Goal: Task Accomplishment & Management: Use online tool/utility

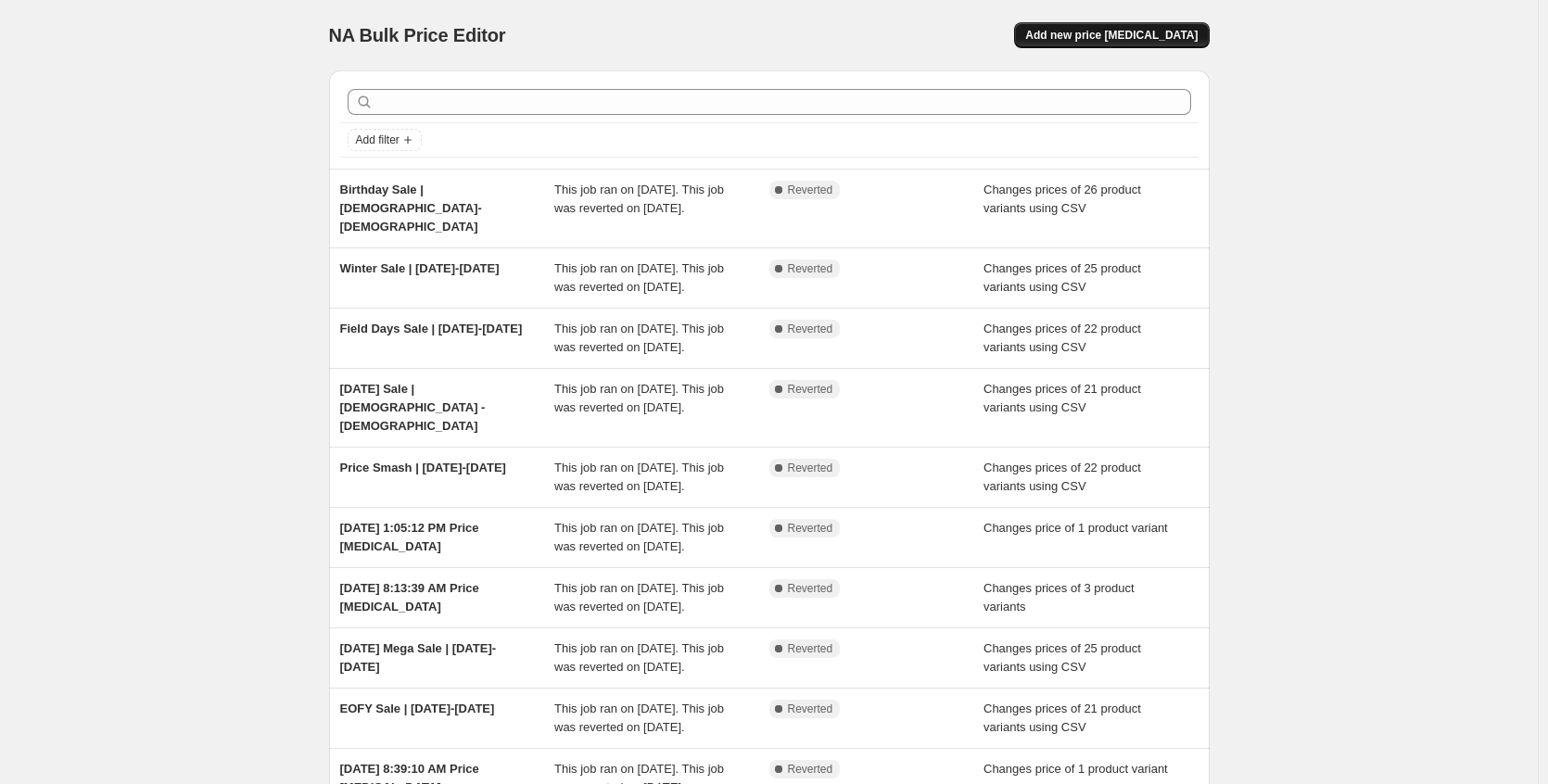
click at [1150, 29] on span "Add new price [MEDICAL_DATA]" at bounding box center [1112, 34] width 173 height 15
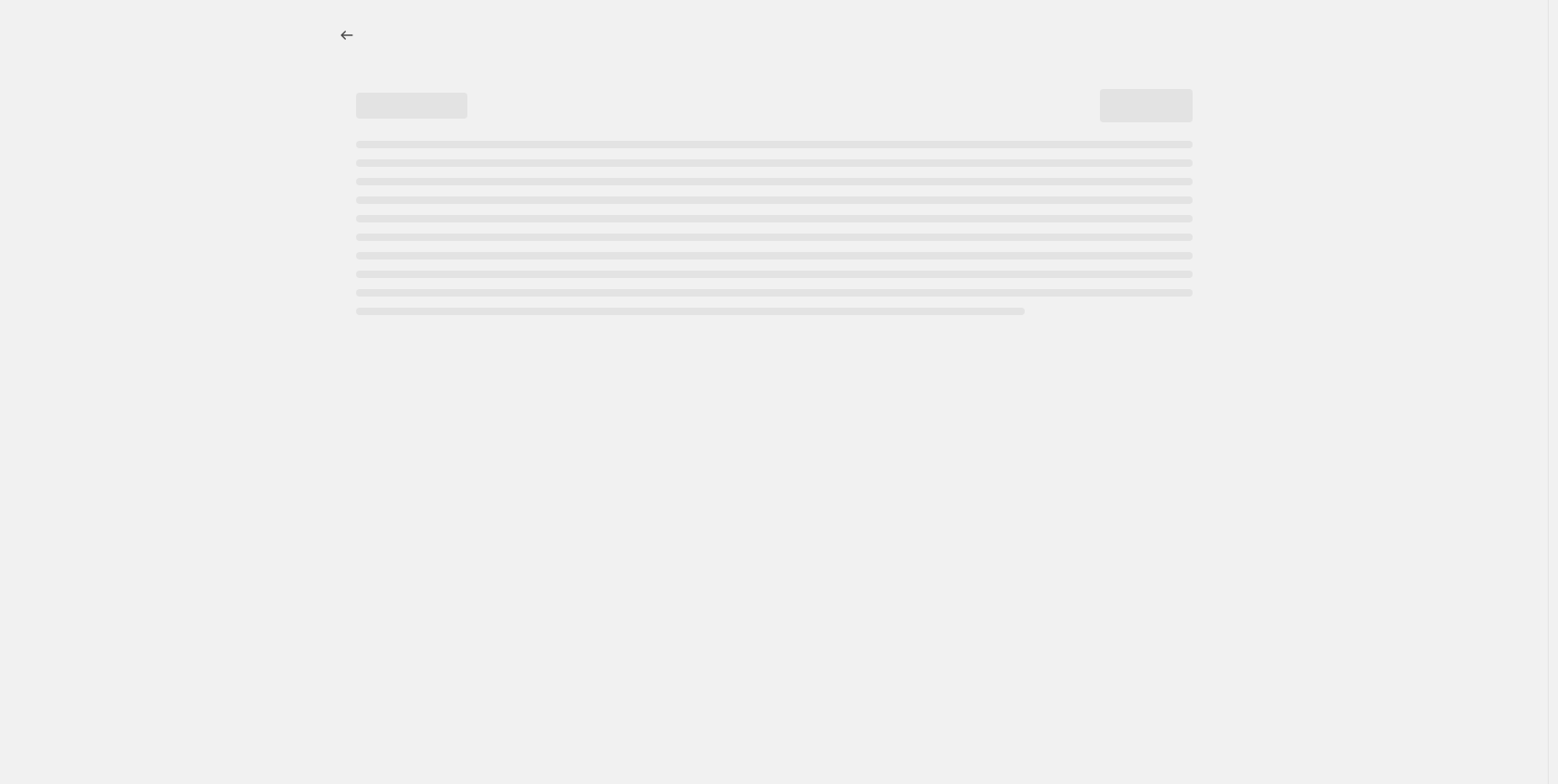
select select "percentage"
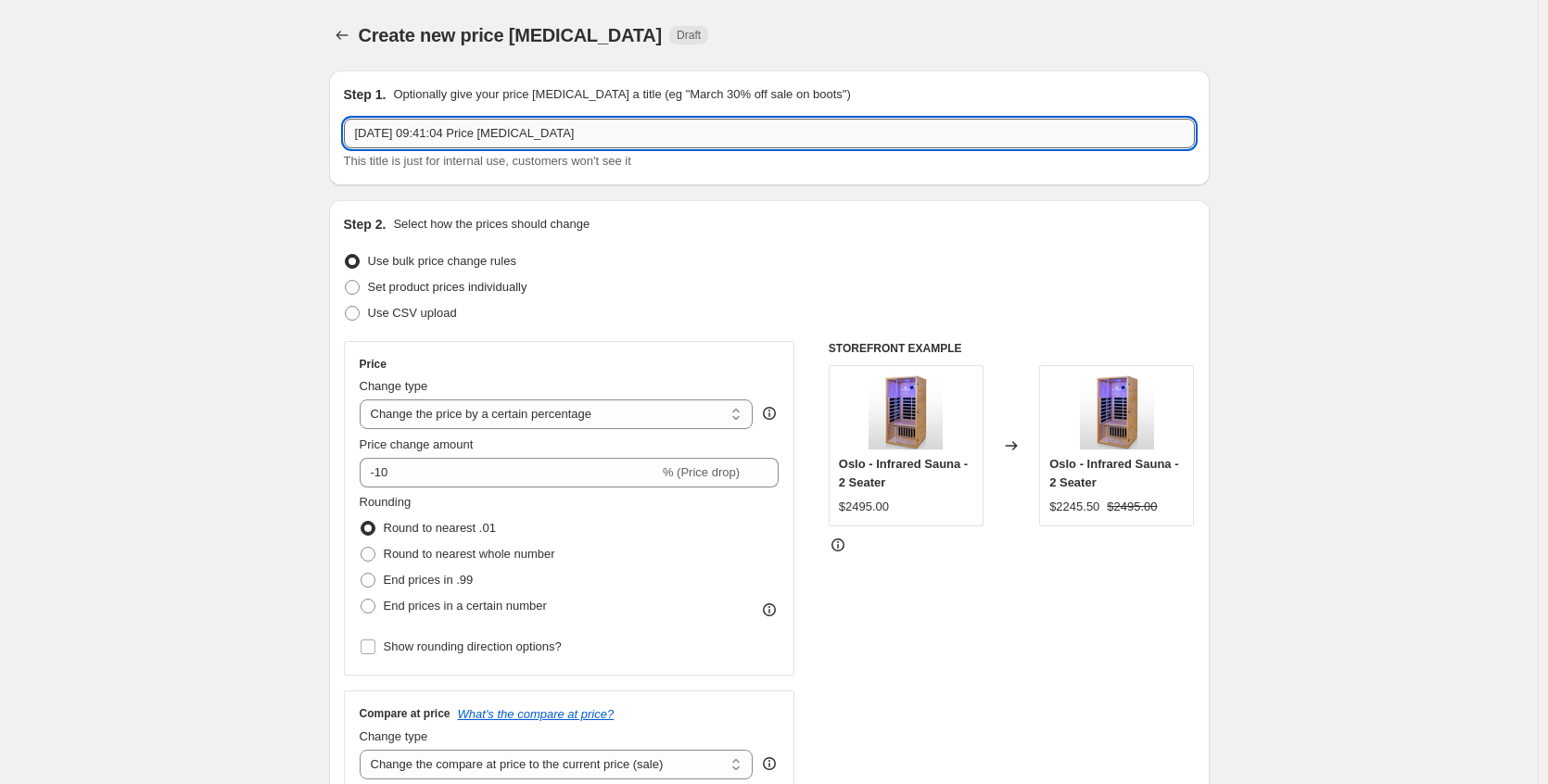
click at [414, 138] on input "[DATE] 09:41:04 Price [MEDICAL_DATA]" at bounding box center [769, 133] width 851 height 29
type input "Super Sale | [DATE] - [DATE]"
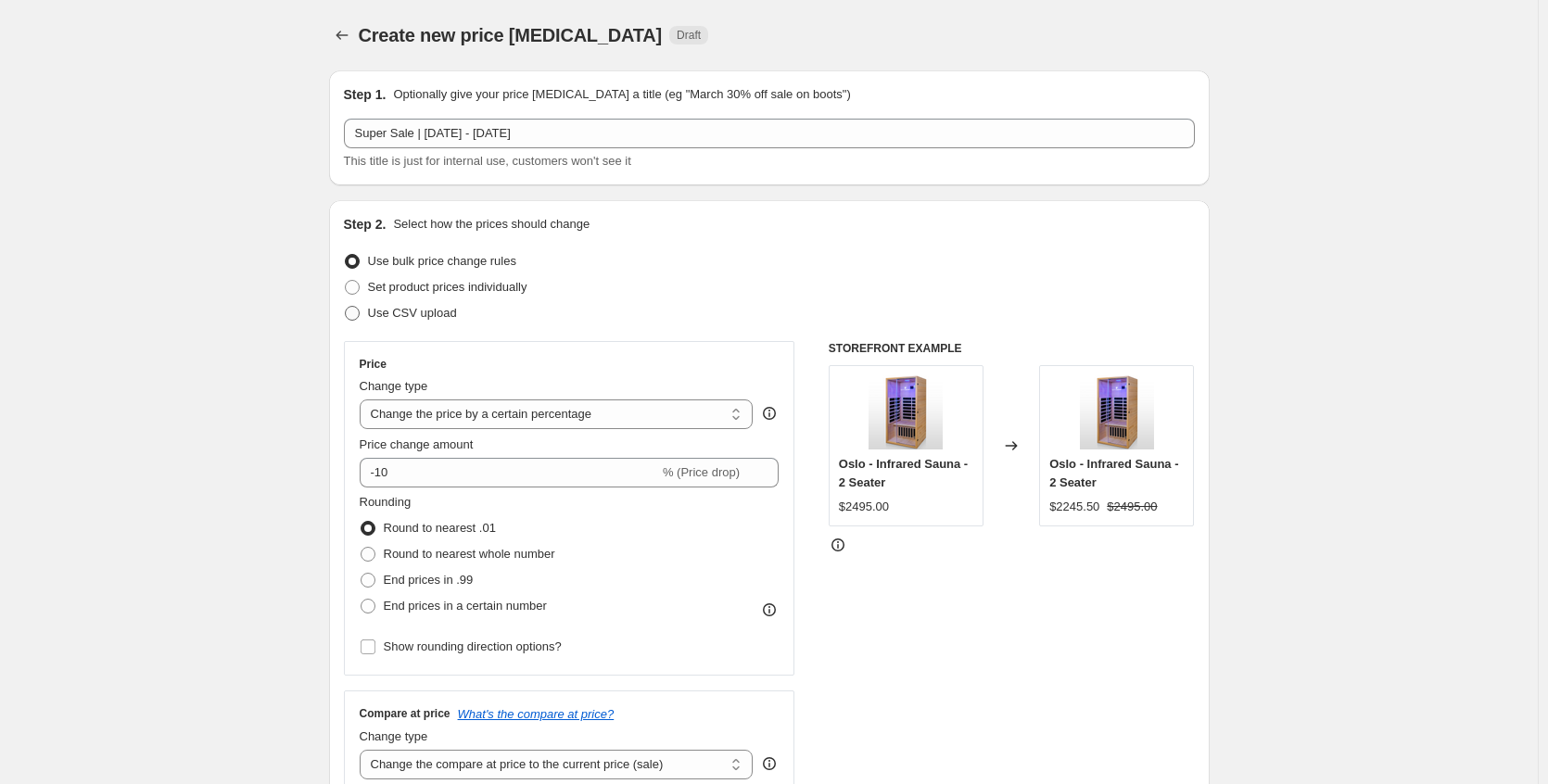
click at [351, 319] on span at bounding box center [351, 313] width 15 height 15
click at [346, 307] on input "Use CSV upload" at bounding box center [345, 306] width 1 height 1
radio input "true"
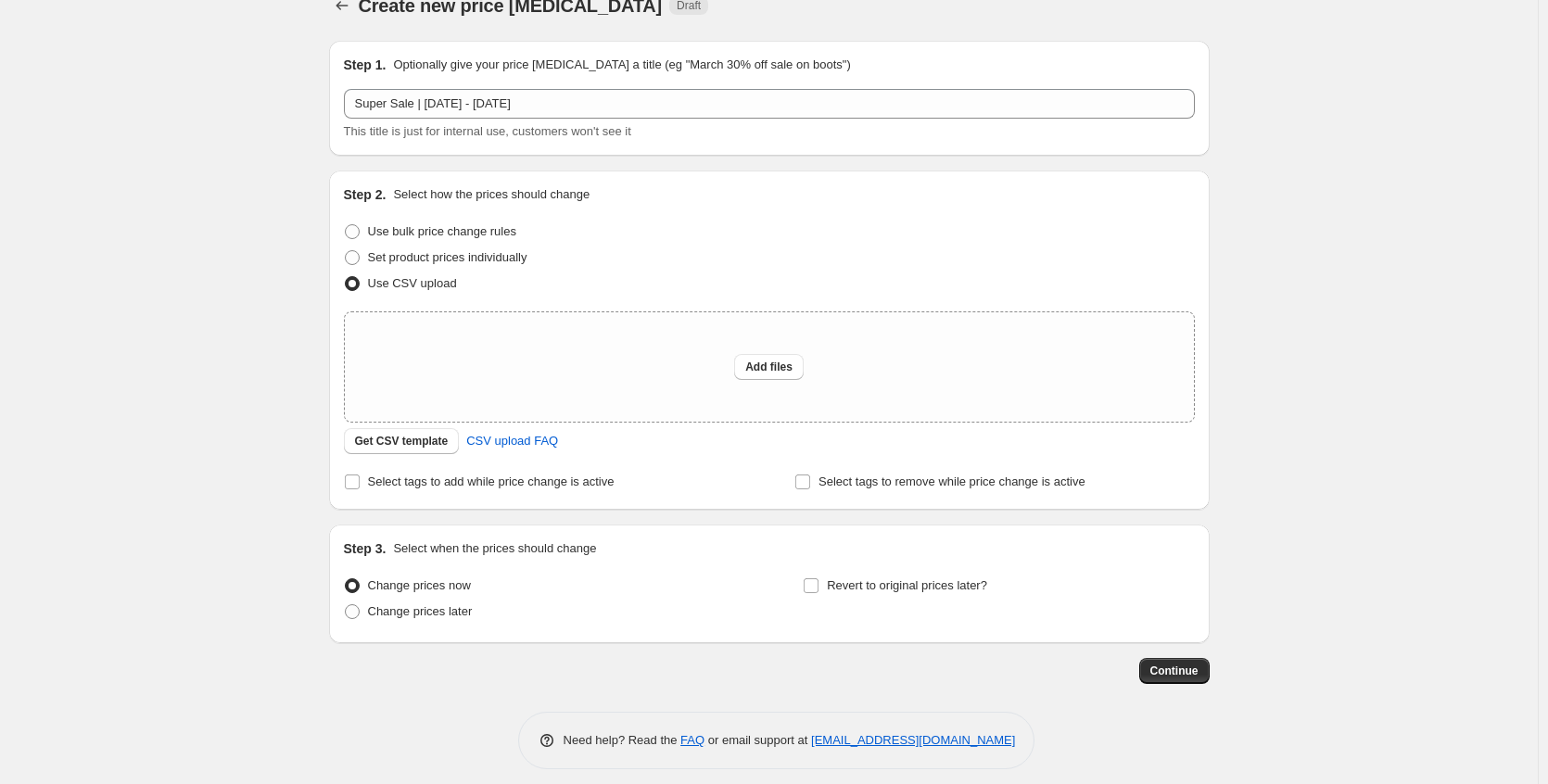
scroll to position [42, 0]
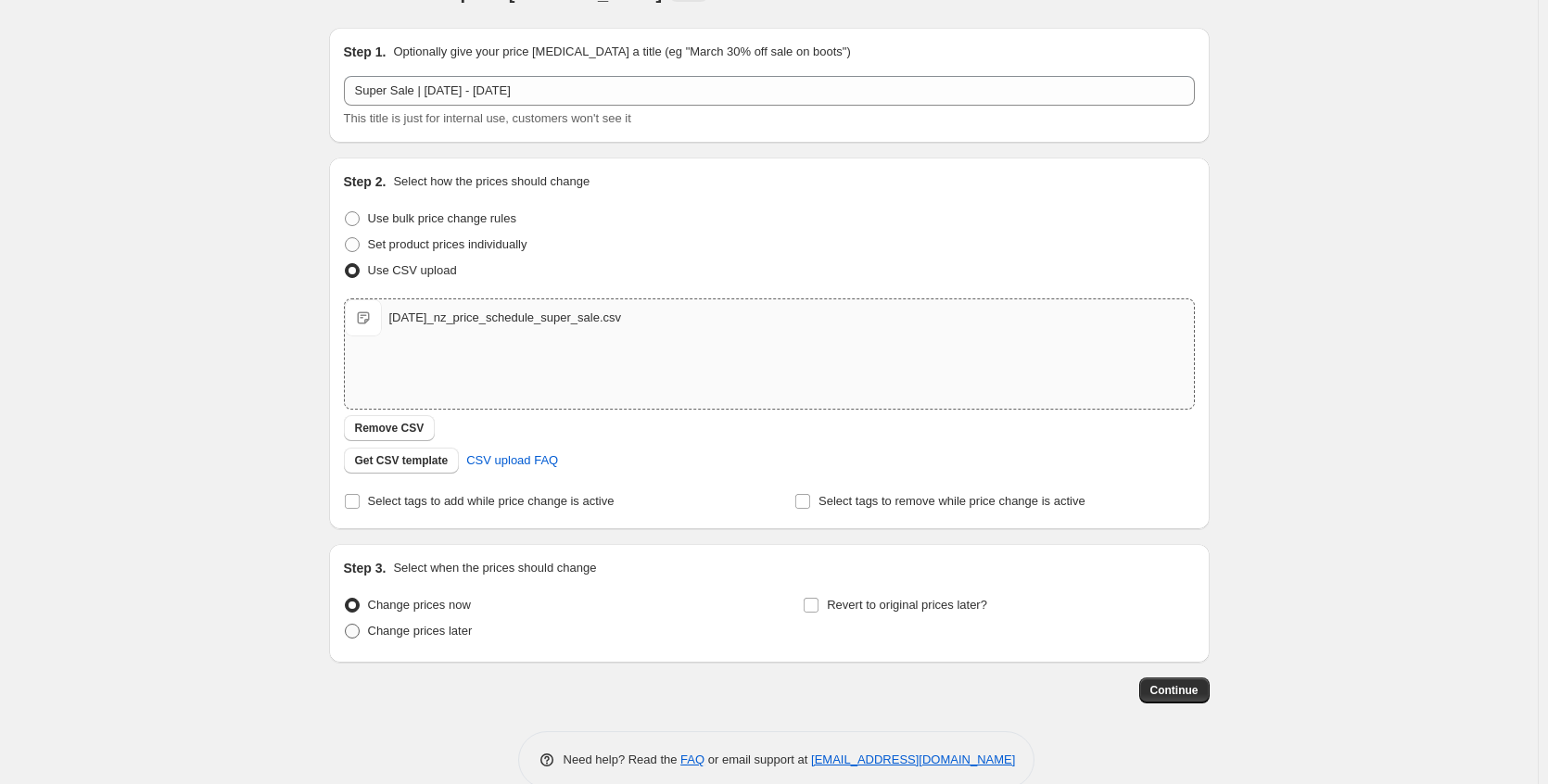
click at [447, 637] on span "Change prices later" at bounding box center [420, 631] width 105 height 14
click at [346, 625] on input "Change prices later" at bounding box center [345, 624] width 1 height 1
radio input "true"
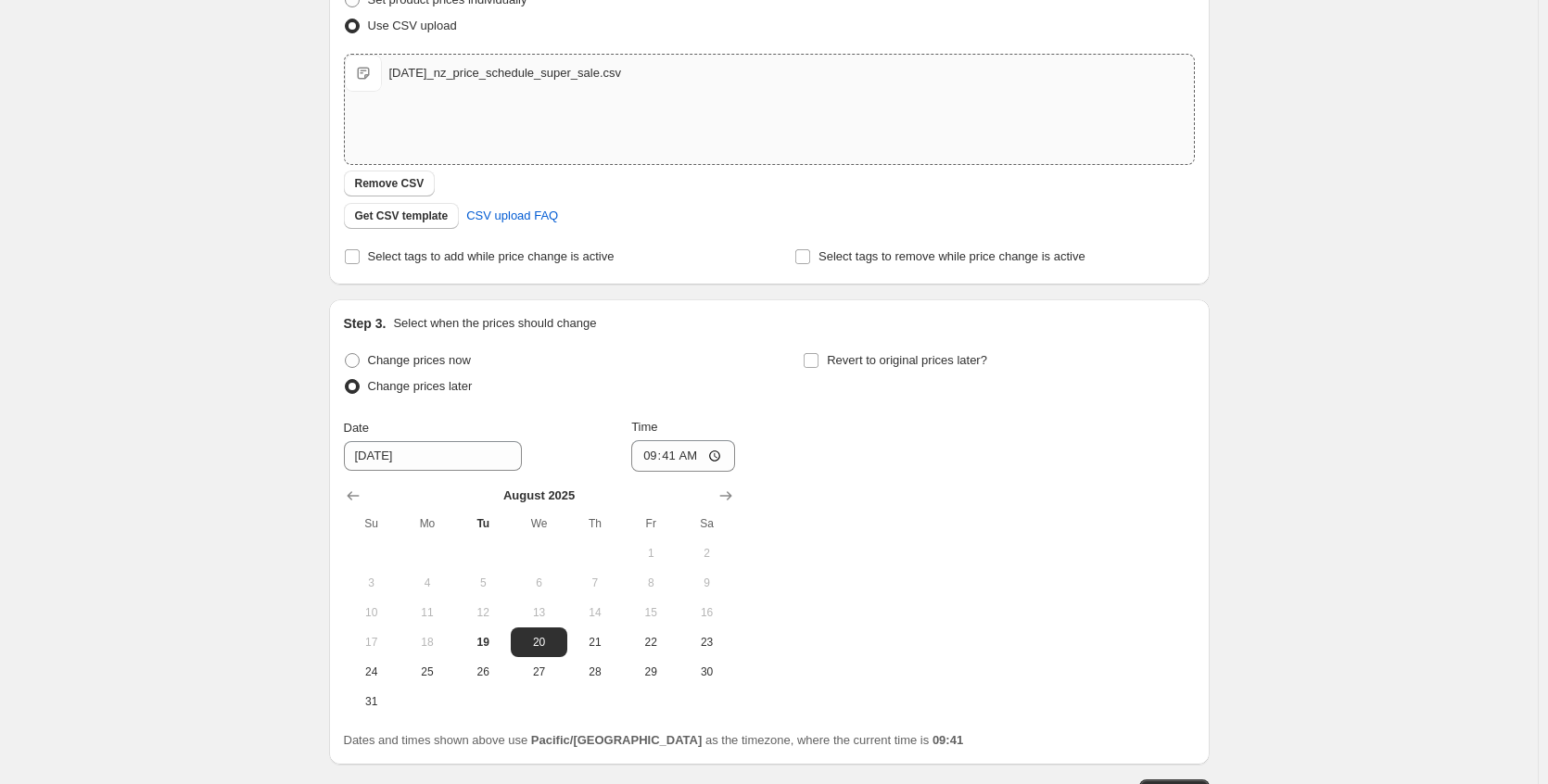
scroll to position [422, 0]
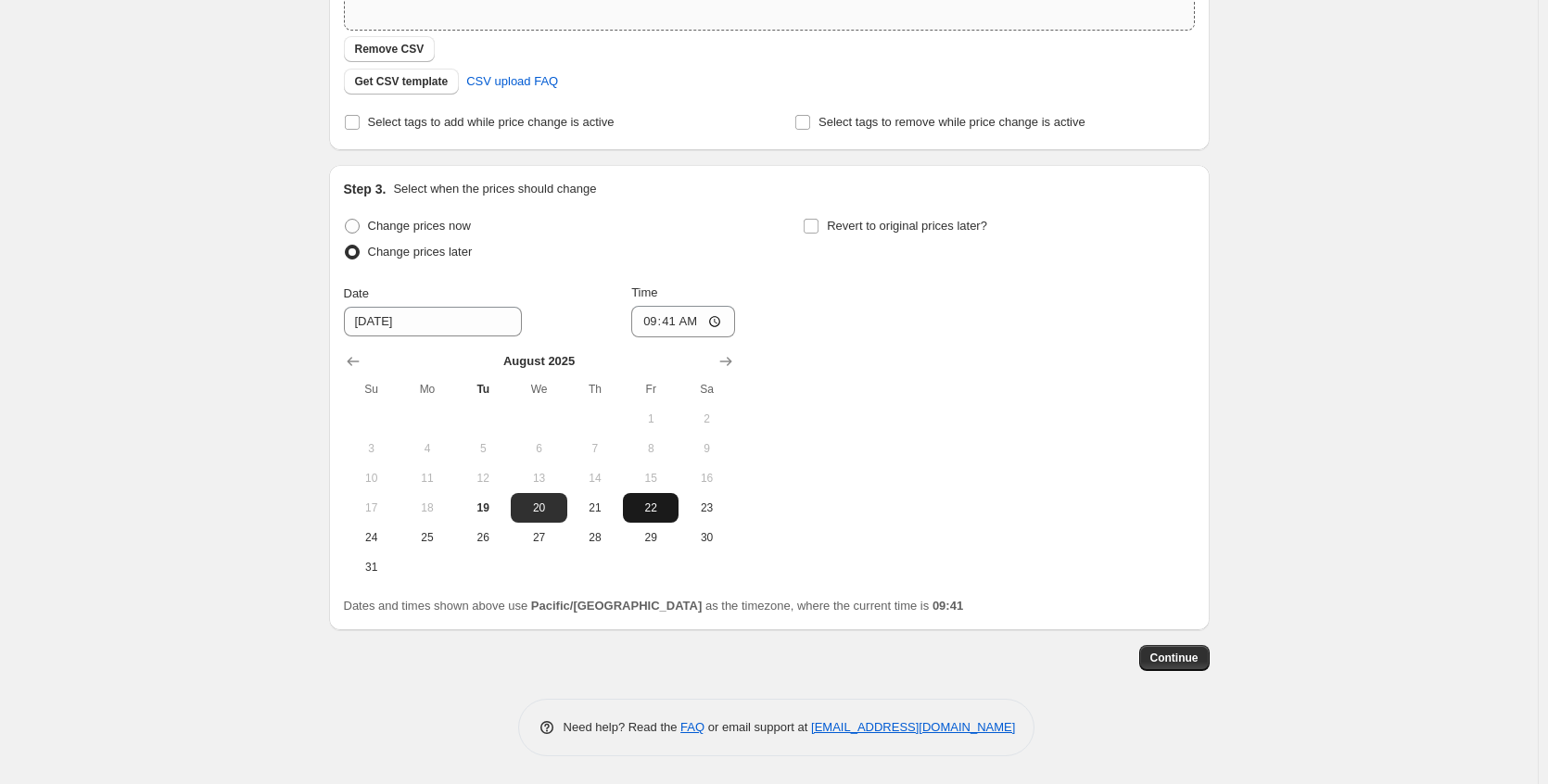
click at [665, 507] on span "22" at bounding box center [651, 507] width 41 height 15
type input "[DATE]"
click at [723, 321] on input "09:41" at bounding box center [683, 322] width 104 height 31
type input "00:01"
click at [892, 484] on div "Change prices now Change prices later Date [DATE] Time 00:[DATE] Mo Tu We Th Fr…" at bounding box center [769, 397] width 851 height 369
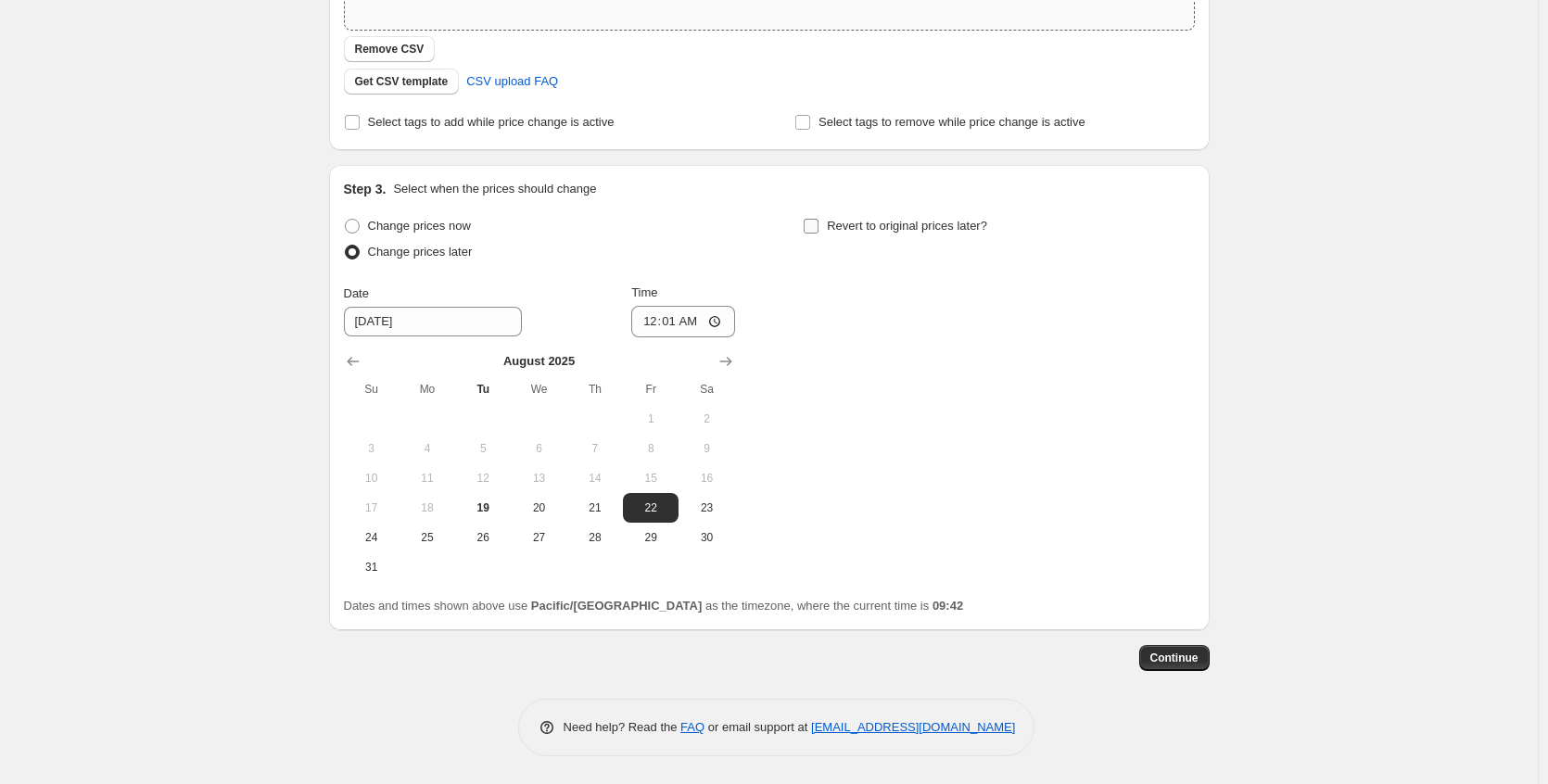
click at [819, 228] on input "Revert to original prices later?" at bounding box center [811, 226] width 15 height 15
checkbox input "true"
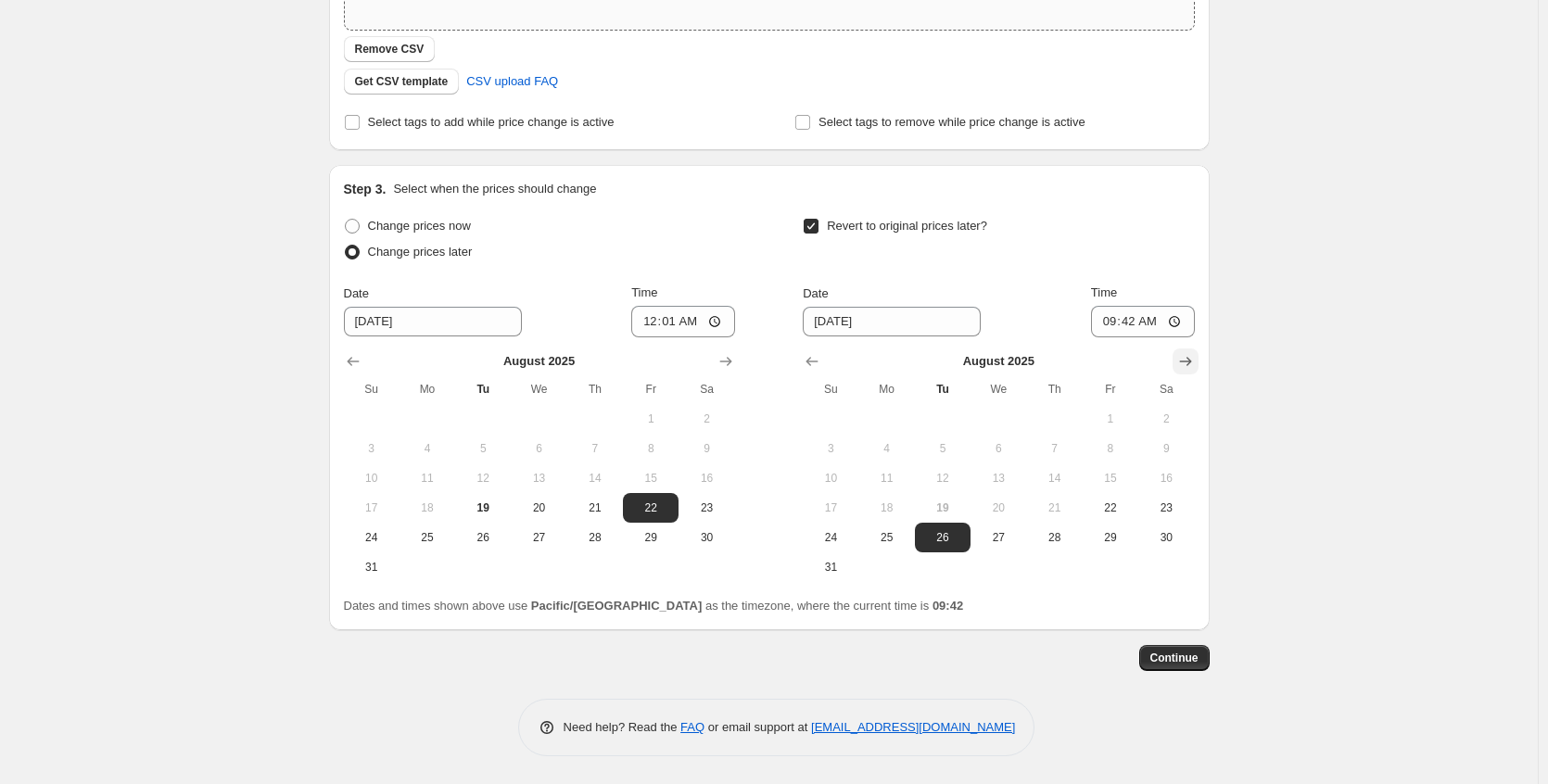
click at [1192, 361] on icon "Show next month, September 2025" at bounding box center [1186, 361] width 12 height 9
click at [894, 420] on span "1" at bounding box center [887, 418] width 41 height 15
type input "[DATE]"
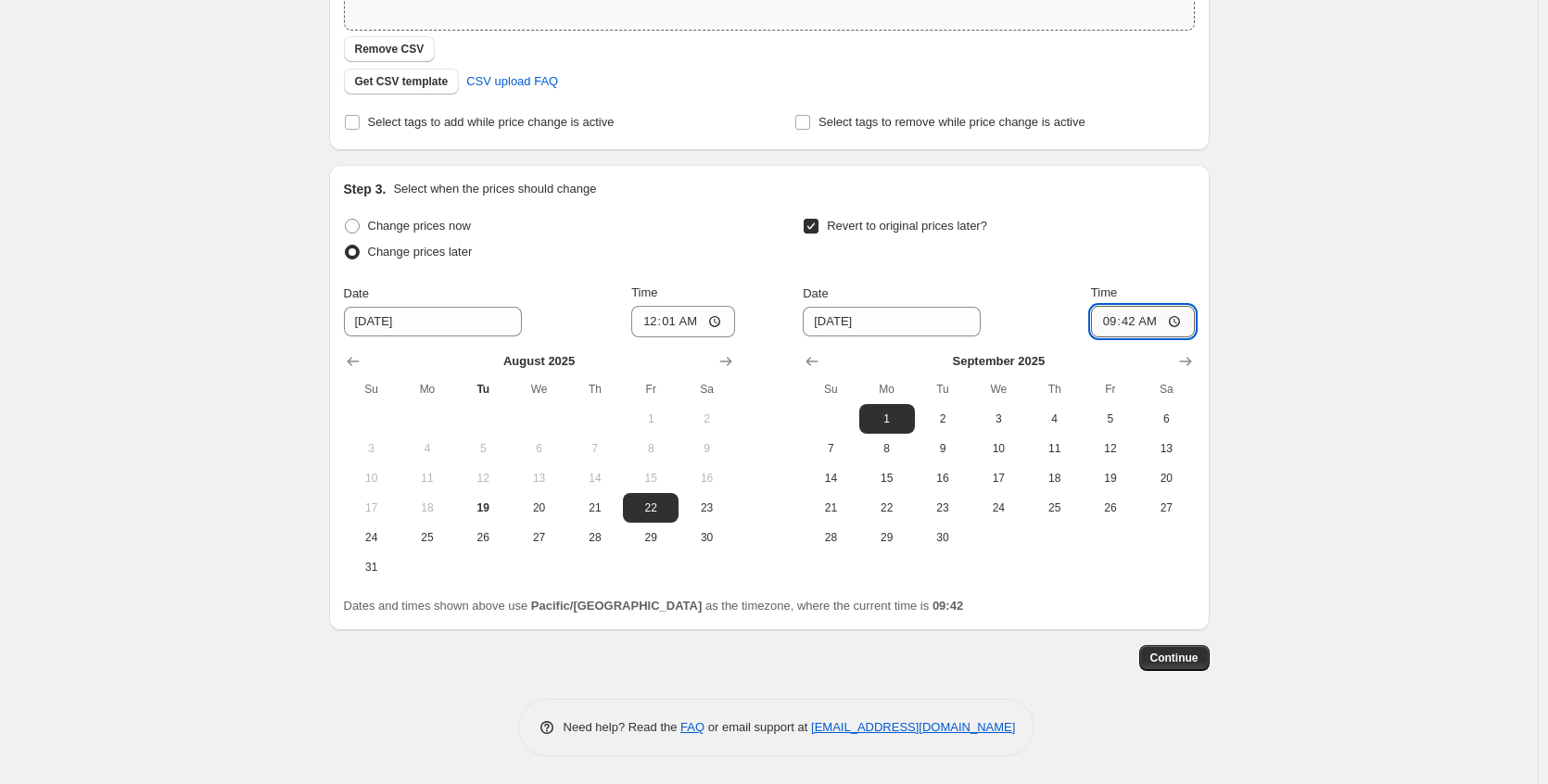
click at [1176, 322] on input "09:42" at bounding box center [1144, 322] width 104 height 31
type input "23:59"
click at [1066, 613] on div "Dates and times shown above use Pacific/[GEOGRAPHIC_DATA] as the timezone, wher…" at bounding box center [769, 605] width 851 height 19
click at [1182, 656] on span "Continue" at bounding box center [1174, 657] width 48 height 15
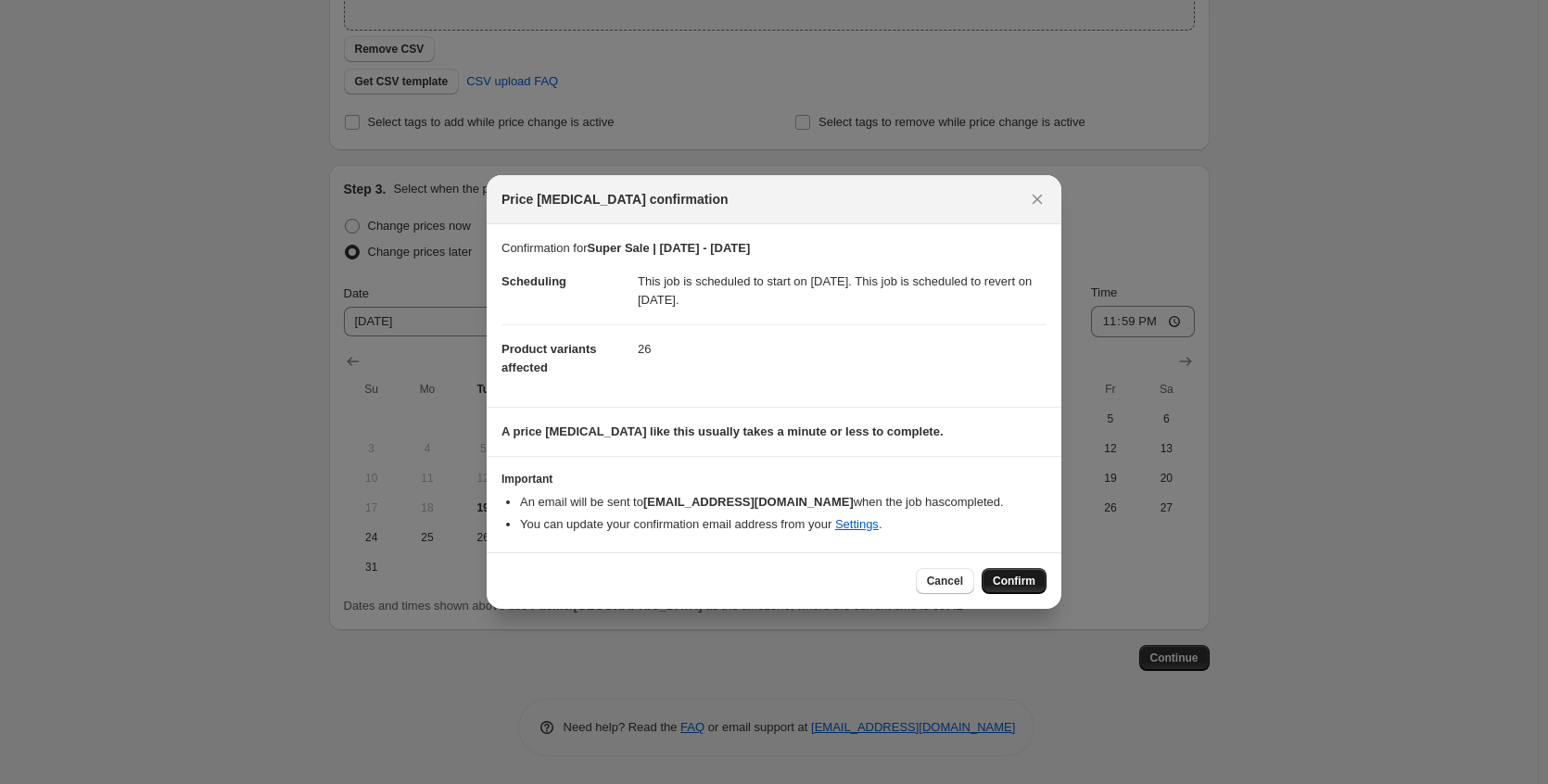
click at [1018, 575] on span "Confirm" at bounding box center [1014, 581] width 42 height 15
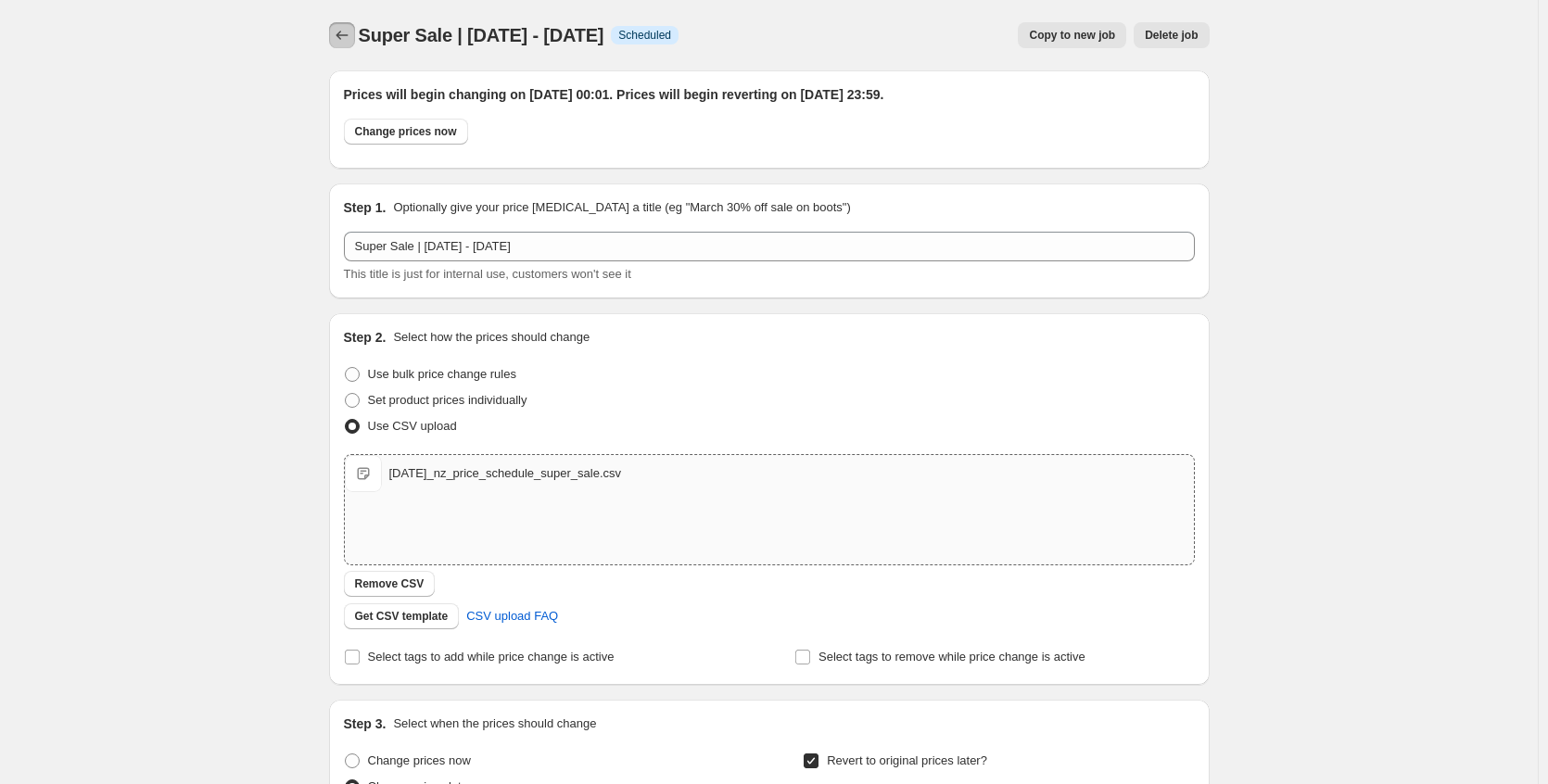
click at [342, 33] on icon "Price change jobs" at bounding box center [342, 34] width 19 height 19
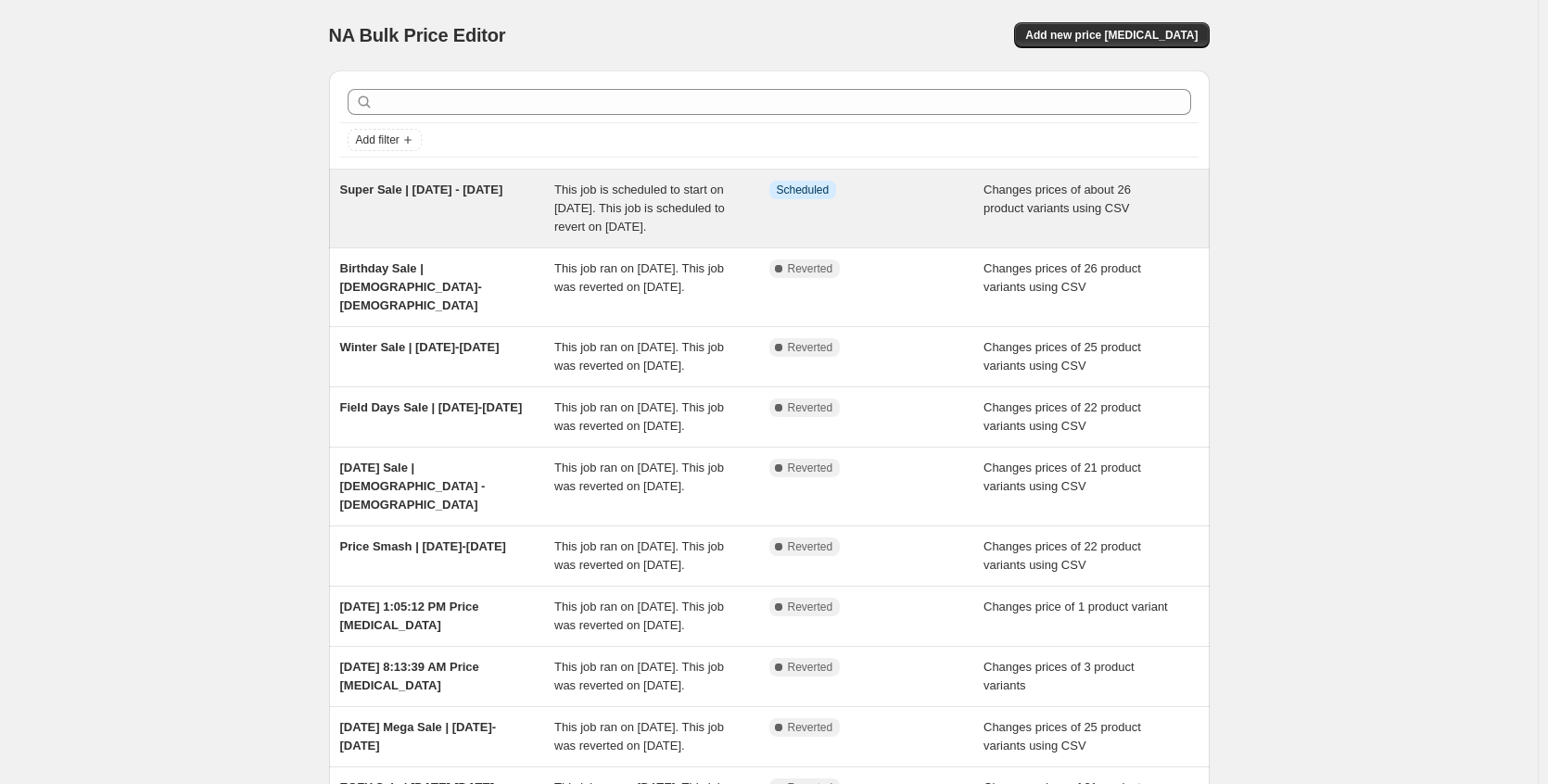
click at [482, 180] on div "Super Sale | [DATE] - [DATE] This job is scheduled to start on [DATE]. This job…" at bounding box center [769, 208] width 881 height 78
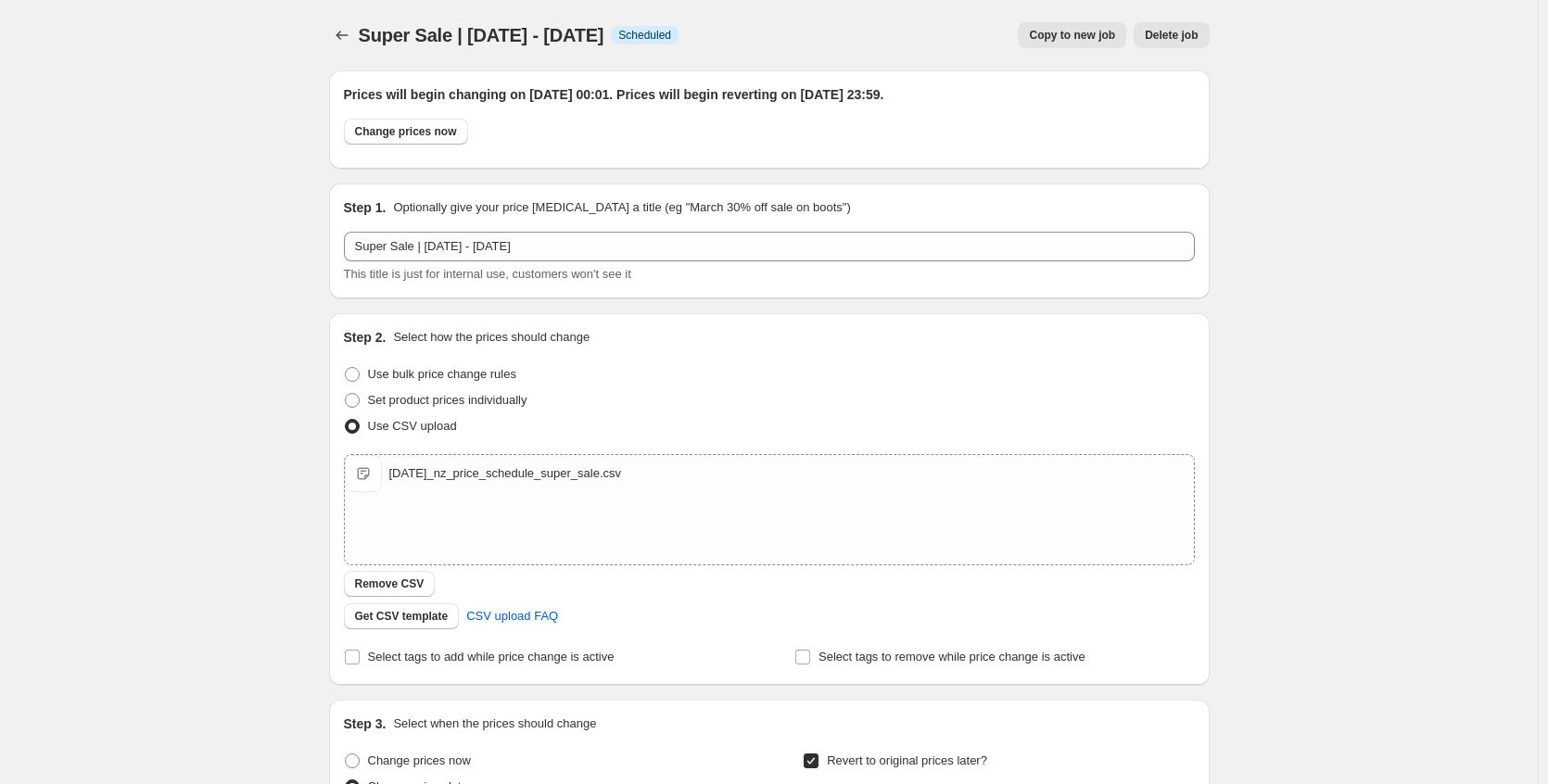
click at [561, 40] on span "Super Sale | [DATE] - [DATE]" at bounding box center [482, 35] width 245 height 21
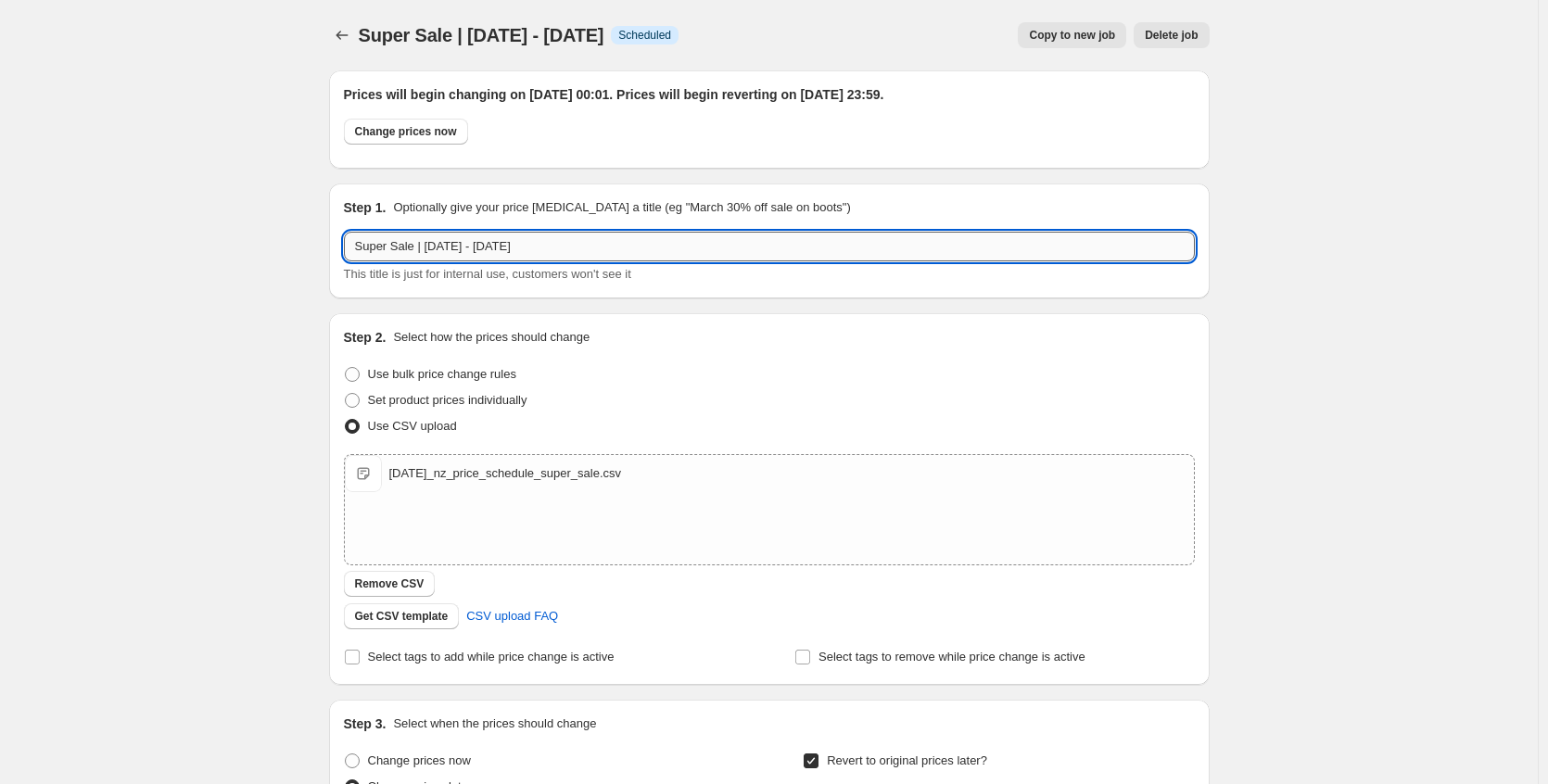
click at [515, 253] on input "Super Sale | [DATE] - [DATE]" at bounding box center [769, 246] width 851 height 29
type input "Super Sale | [DATE] - [DATE]"
click at [306, 355] on div "Super Sale | [DATE] - [DATE] This page is ready Super Sale | [DATE] - [DATE] In…" at bounding box center [769, 659] width 1538 height 1319
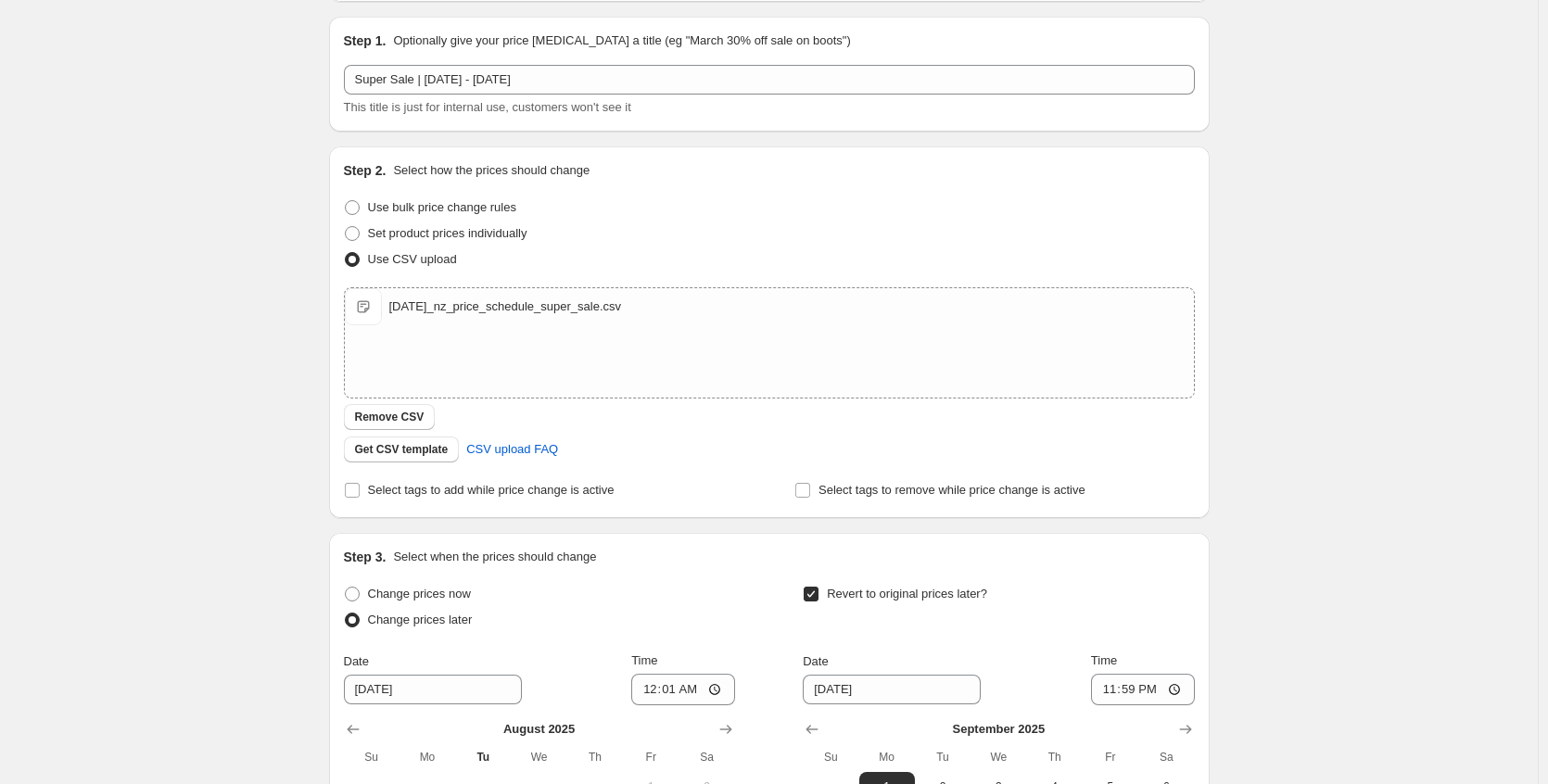
scroll to position [535, 0]
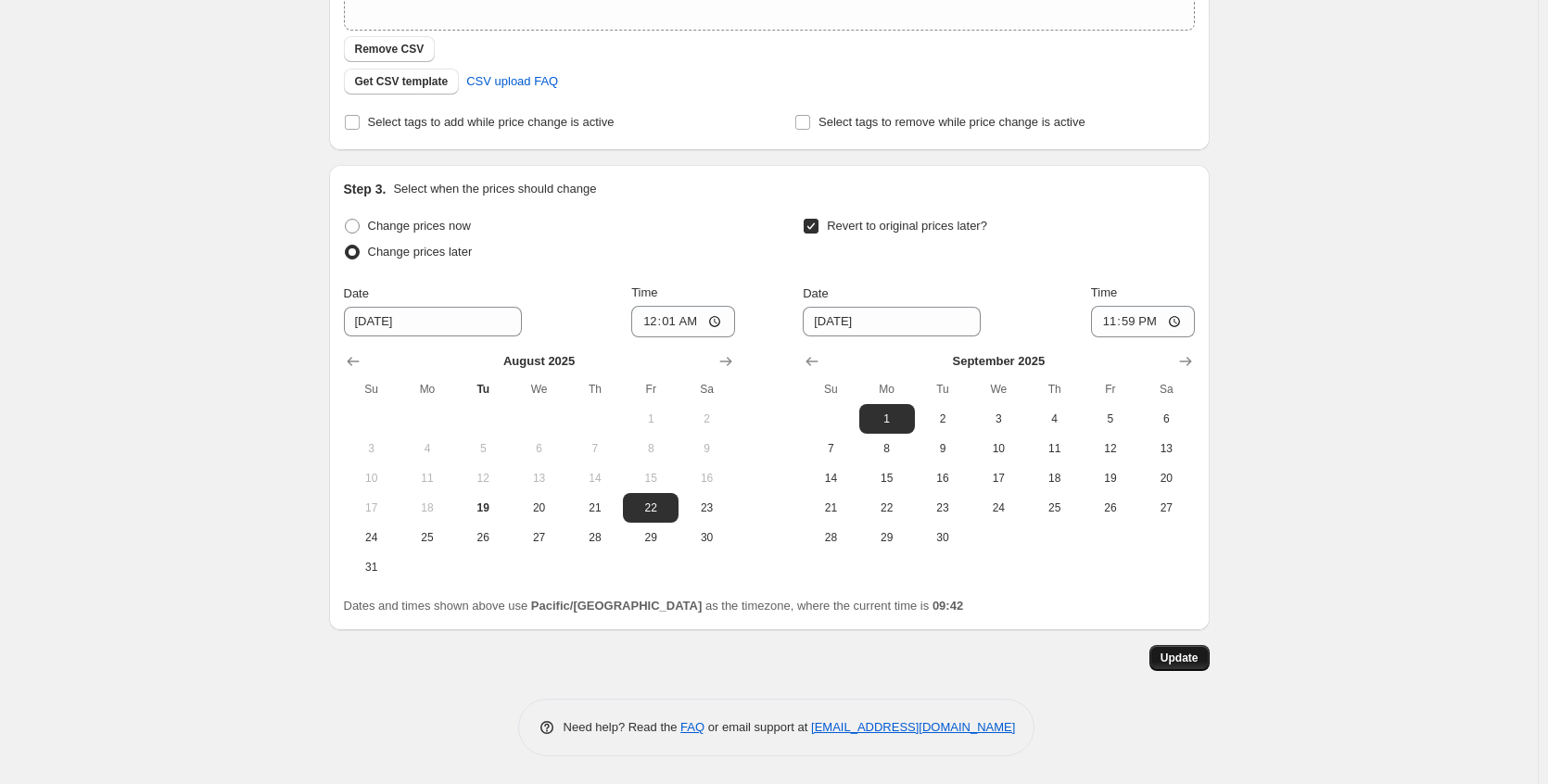
click at [1177, 662] on span "Update" at bounding box center [1180, 657] width 38 height 15
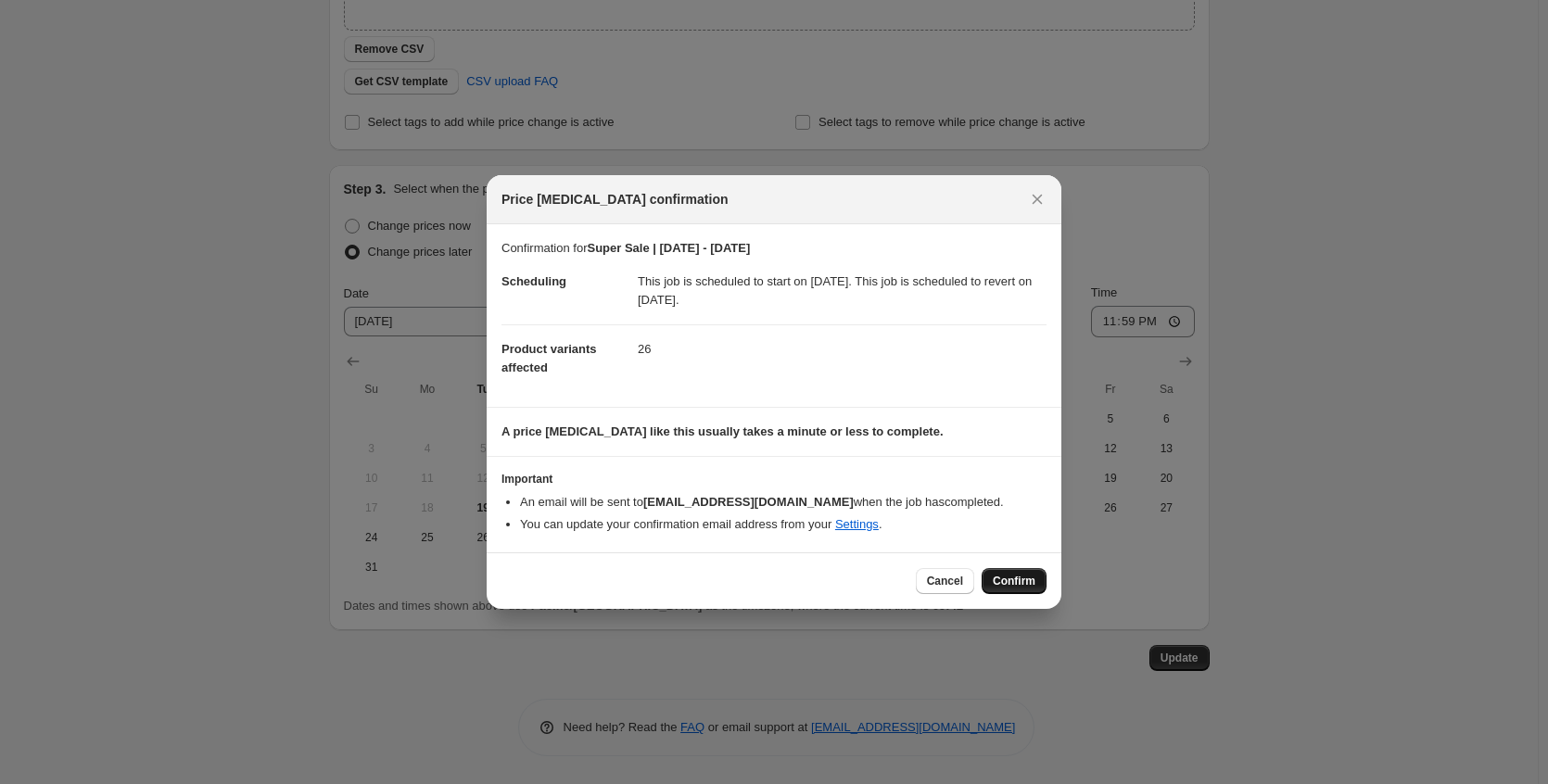
click at [1033, 584] on span "Confirm" at bounding box center [1014, 581] width 42 height 15
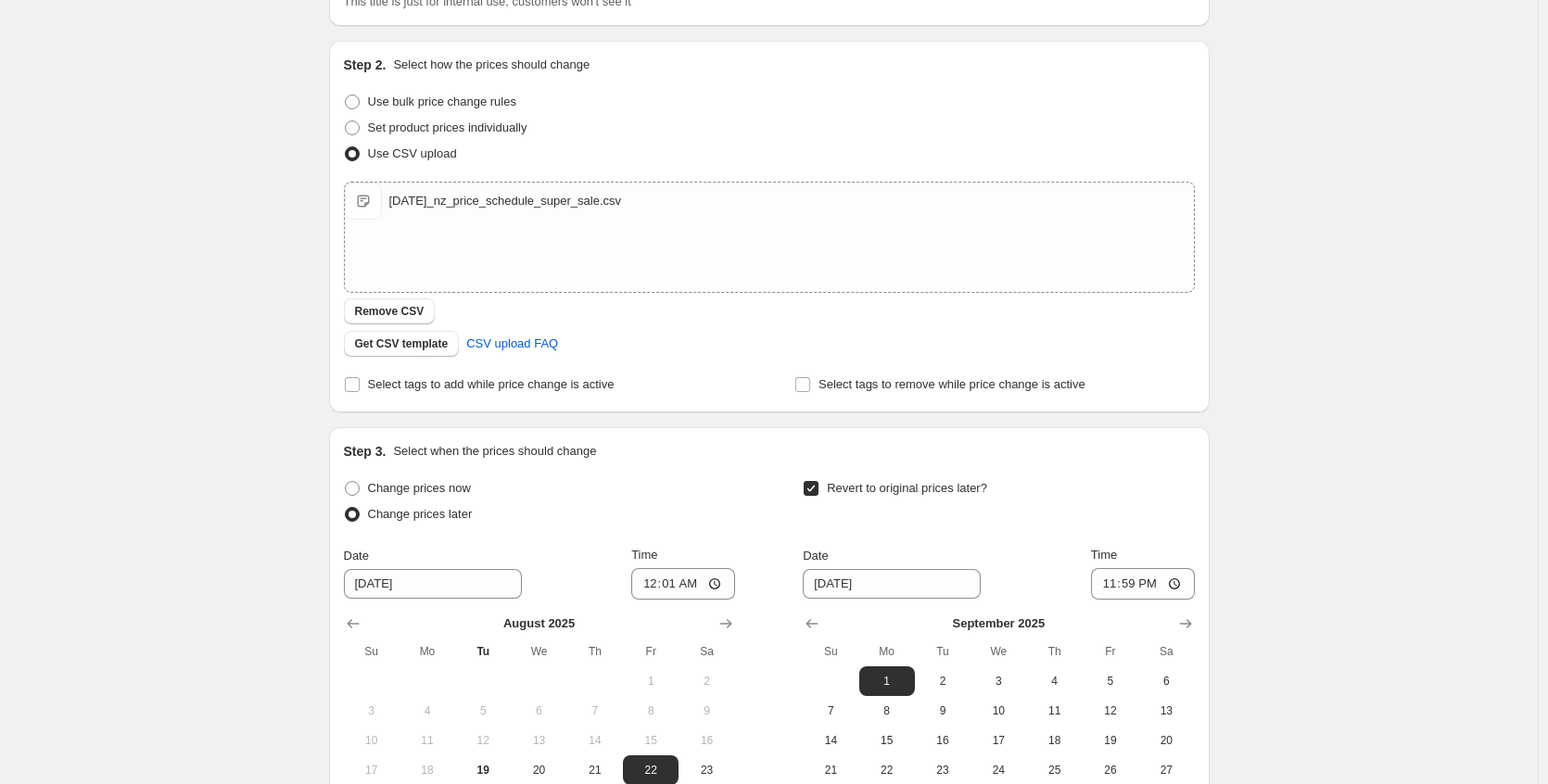
scroll to position [0, 0]
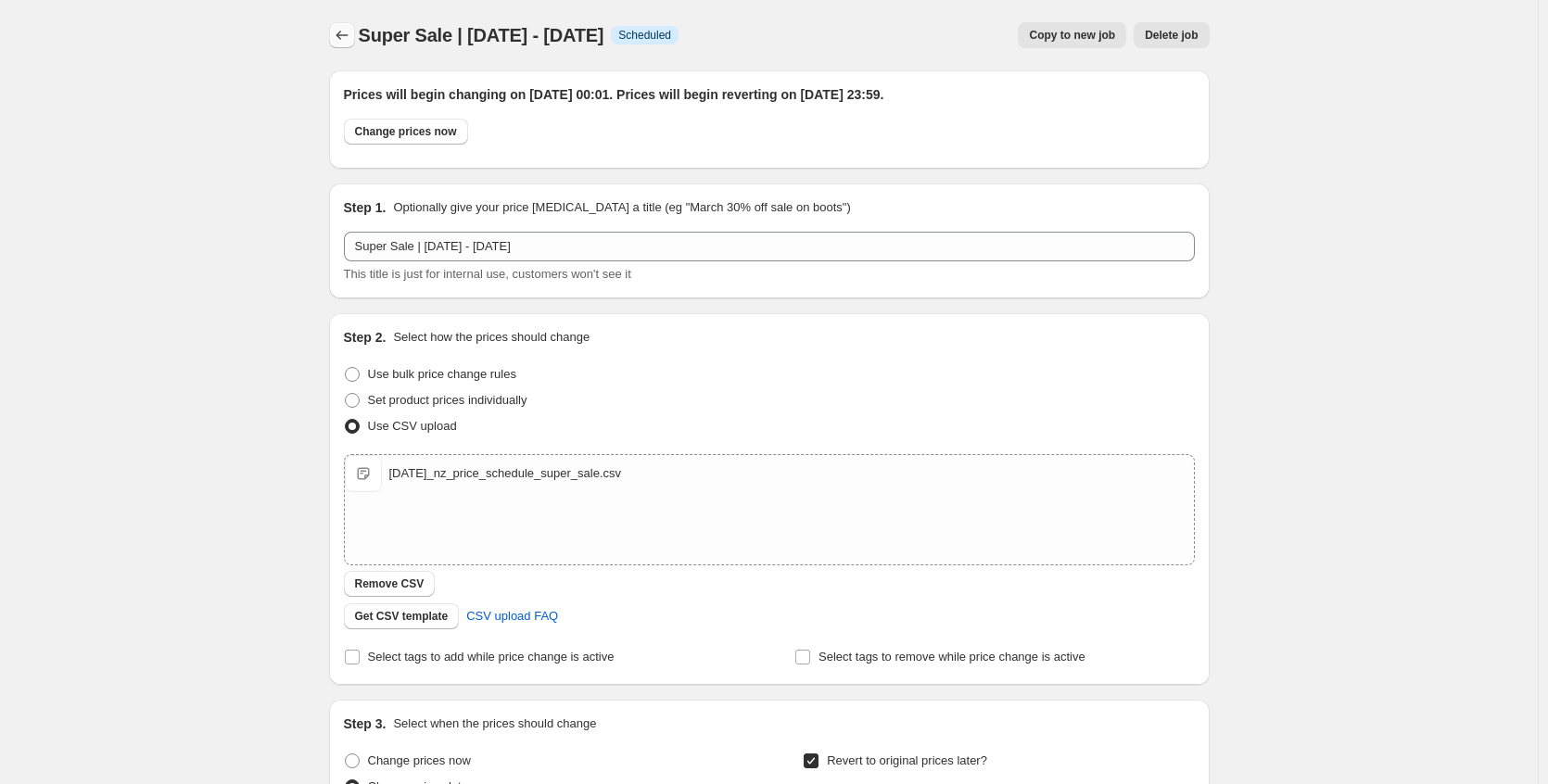
click at [341, 38] on icon "Price change jobs" at bounding box center [342, 34] width 19 height 19
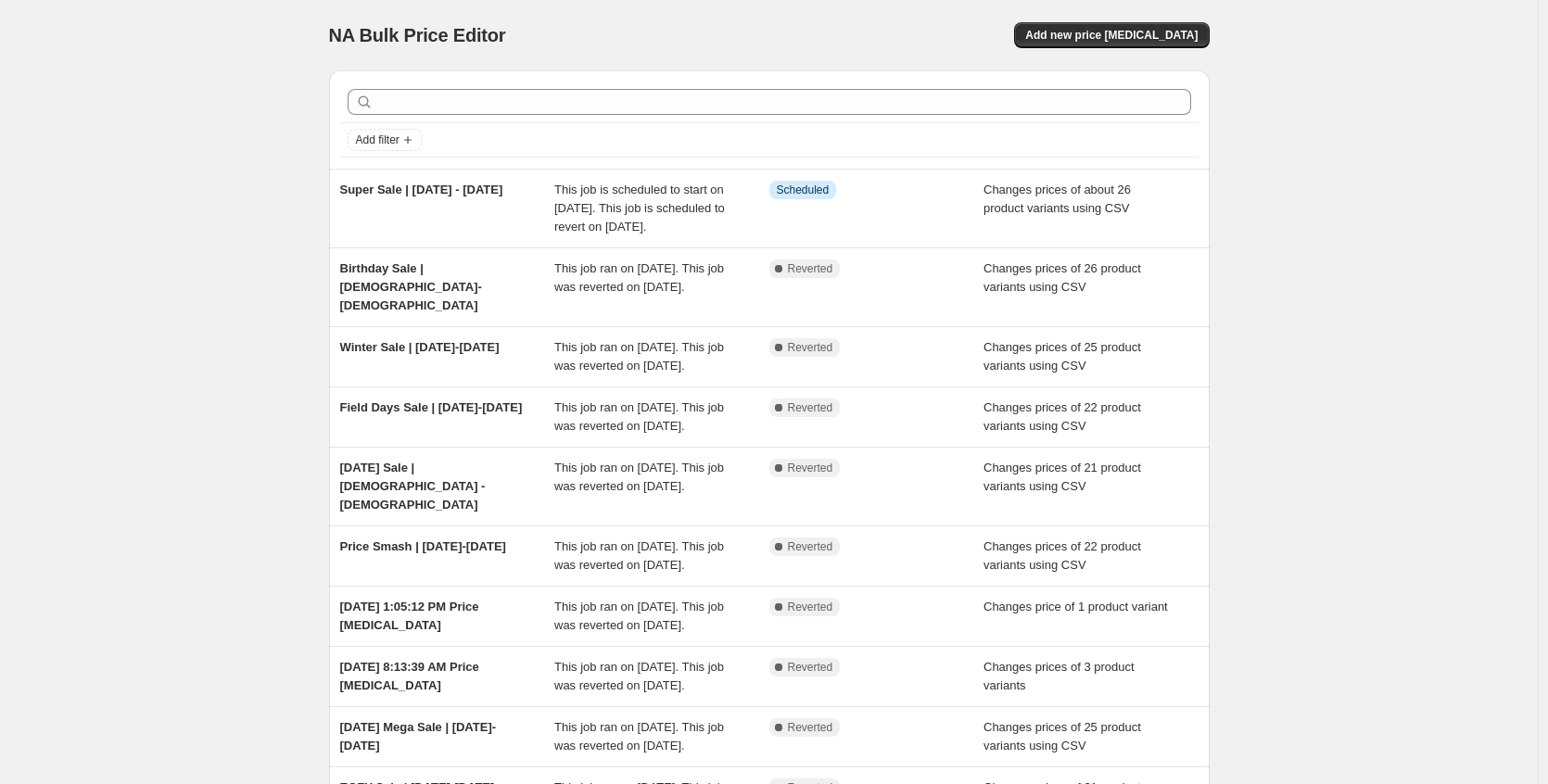
click at [219, 299] on div "NA Bulk Price Editor. This page is ready NA Bulk Price Editor Add new price [ME…" at bounding box center [769, 505] width 1538 height 1011
